Goal: Information Seeking & Learning: Learn about a topic

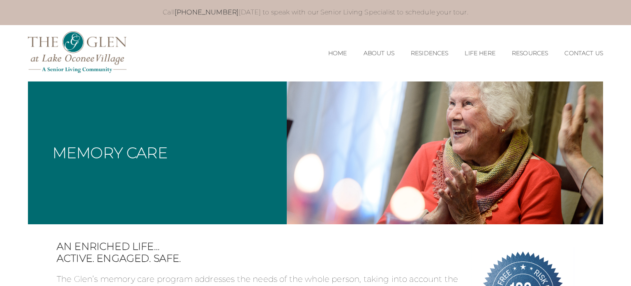
scroll to position [374, 0]
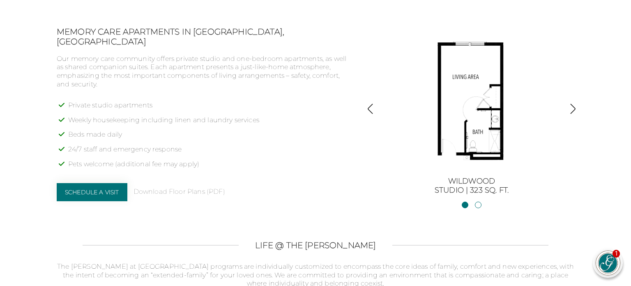
scroll to position [537, 0]
click at [168, 23] on div "An enriched life… Active. Engaged. Safe. The Glen’s memory care program address…" at bounding box center [315, 118] width 575 height 863
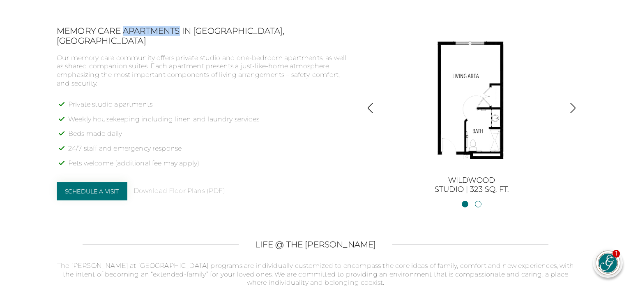
click at [168, 23] on div "An enriched life… Active. Engaged. Safe. The Glen’s memory care program address…" at bounding box center [315, 118] width 575 height 863
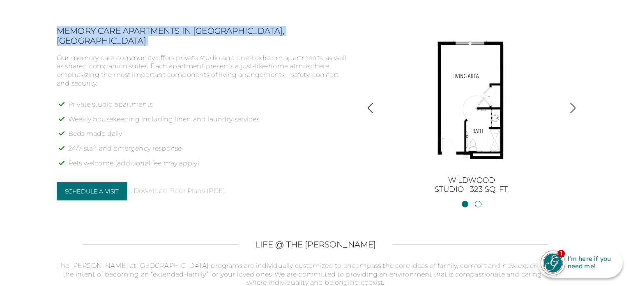
copy div "Memory Care Apartments in [GEOGRAPHIC_DATA], [GEOGRAPHIC_DATA]"
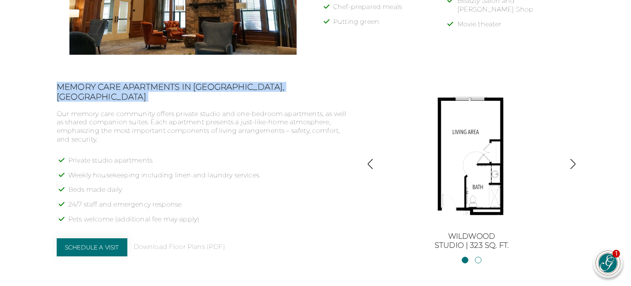
scroll to position [480, 0]
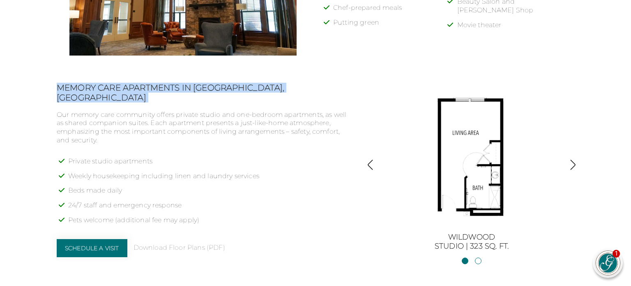
click at [74, 111] on p "Our memory care community offers private studio and one-bedroom apartments, as …" at bounding box center [205, 128] width 297 height 34
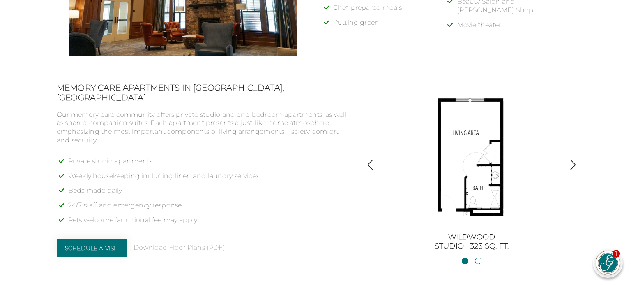
click at [74, 111] on p "Our memory care community offers private studio and one-bedroom apartments, as …" at bounding box center [205, 128] width 297 height 34
click at [57, 111] on p "Our memory care community offers private studio and one-bedroom apartments, as …" at bounding box center [205, 128] width 297 height 34
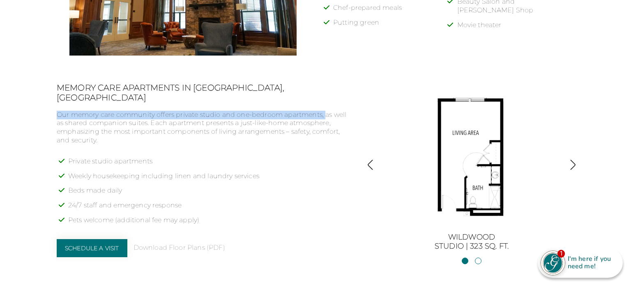
drag, startPoint x: 57, startPoint y: 105, endPoint x: 330, endPoint y: 101, distance: 273.7
click at [330, 111] on p "Our memory care community offers private studio and one-bedroom apartments, as …" at bounding box center [205, 128] width 297 height 34
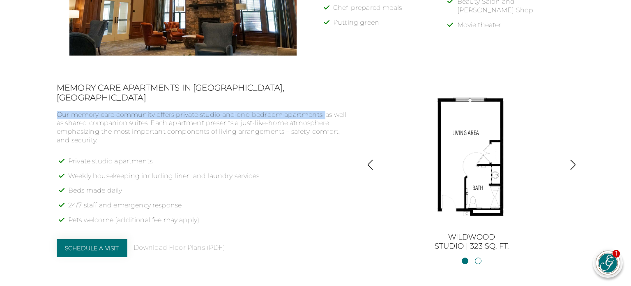
copy p "Our memory care community offers private studio and one-bedroom apartments,"
click at [59, 85] on h2 "Memory Care Apartments in [GEOGRAPHIC_DATA], [GEOGRAPHIC_DATA]" at bounding box center [205, 93] width 297 height 20
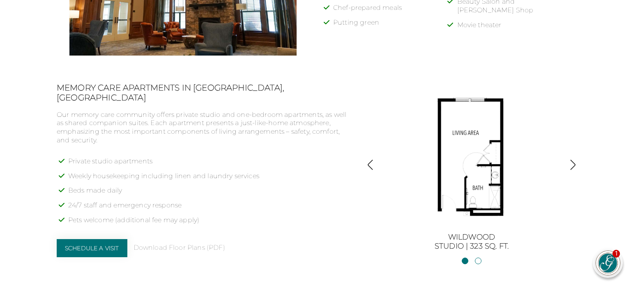
click at [59, 85] on h2 "Memory Care Apartments in [GEOGRAPHIC_DATA], [GEOGRAPHIC_DATA]" at bounding box center [205, 93] width 297 height 20
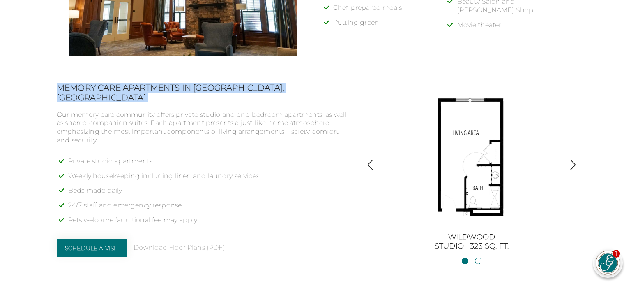
copy div "Memory Care Apartments in [GEOGRAPHIC_DATA], [GEOGRAPHIC_DATA]"
